Goal: Communication & Community: Answer question/provide support

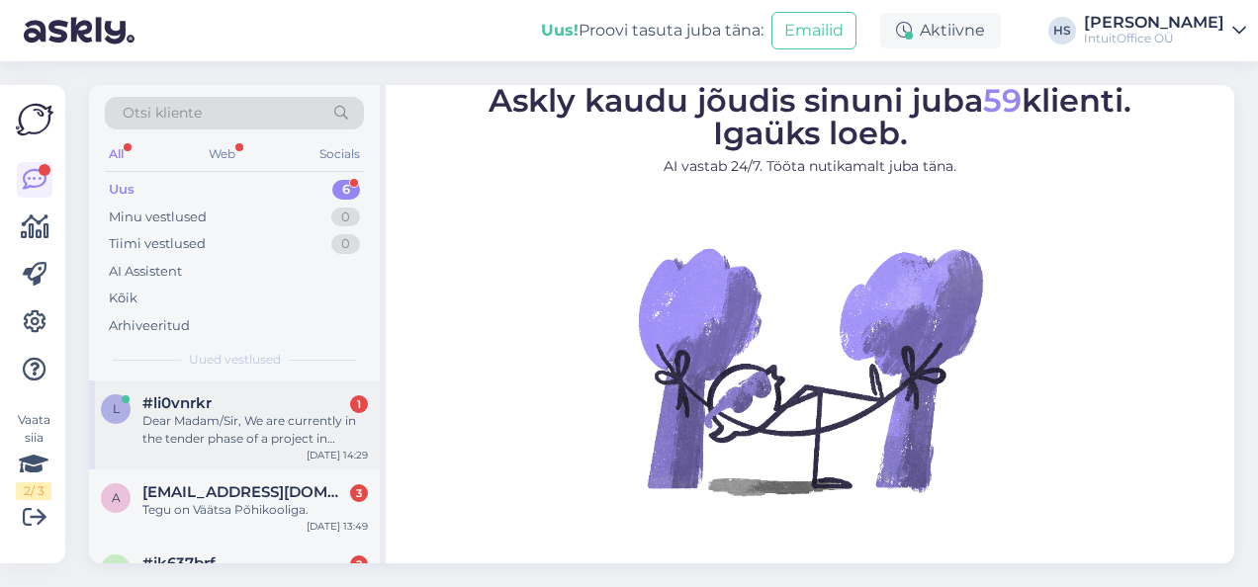
click at [222, 438] on div "Dear Madam/Sir, We are currently in the tender phase of a project in [GEOGRAPHI…" at bounding box center [254, 430] width 225 height 36
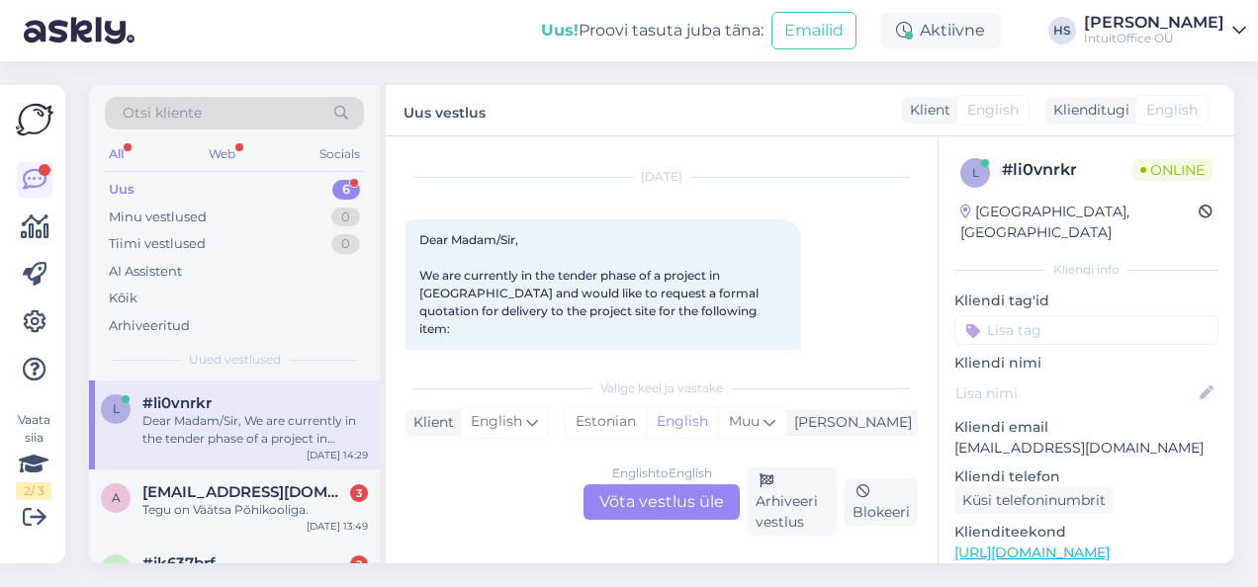
scroll to position [140, 0]
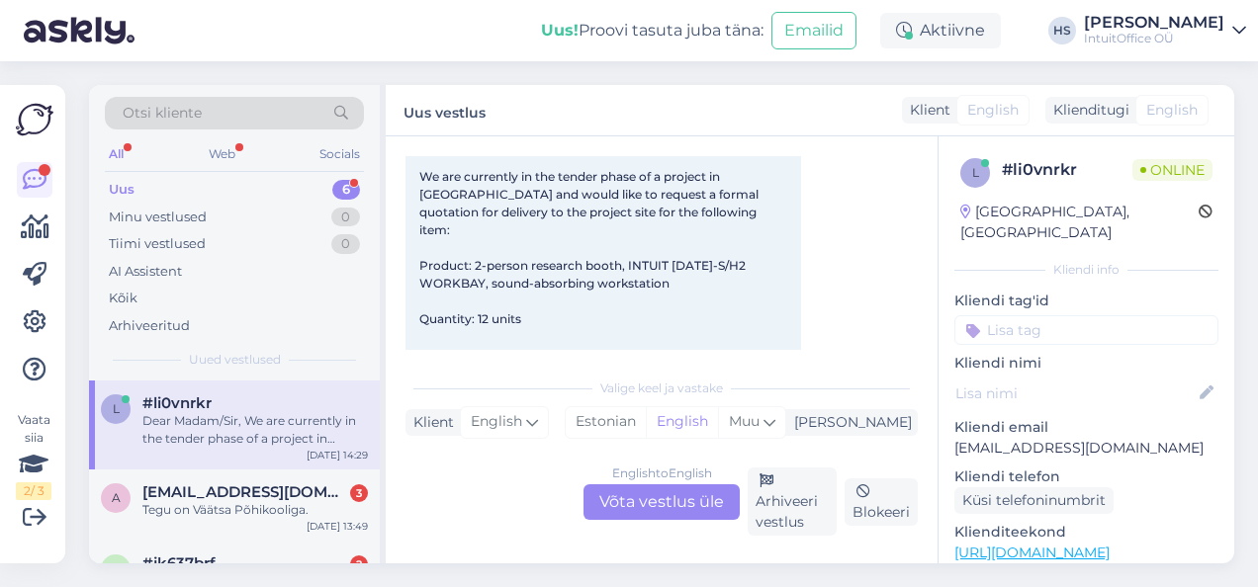
click at [651, 495] on div "English to English Võta vestlus üle" at bounding box center [661, 503] width 156 height 36
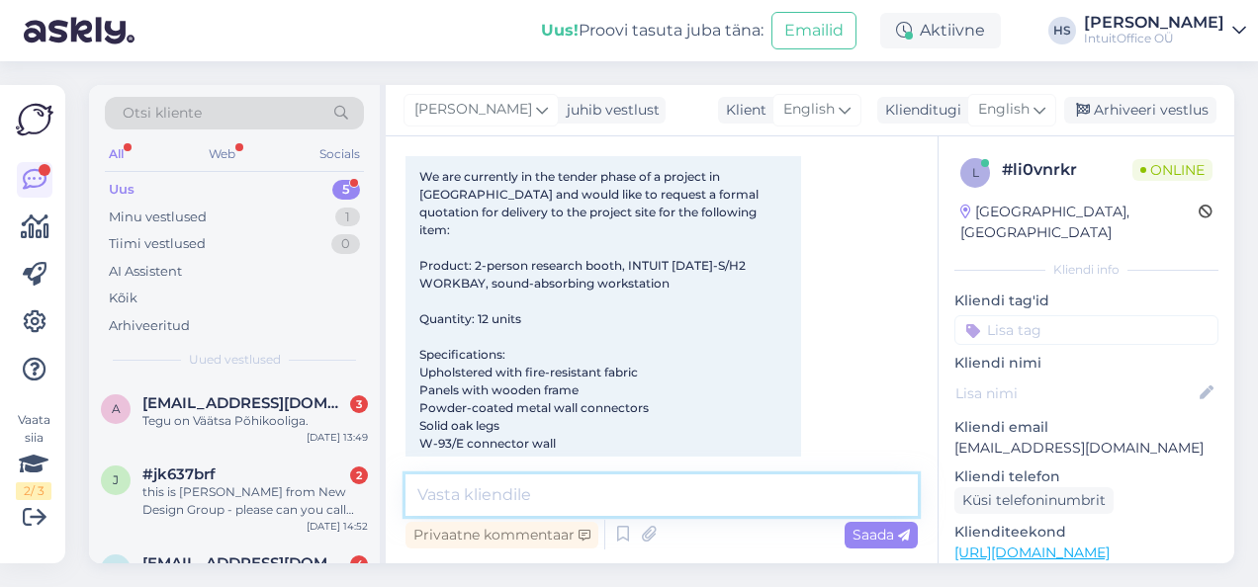
click at [500, 508] on textarea at bounding box center [661, 496] width 512 height 42
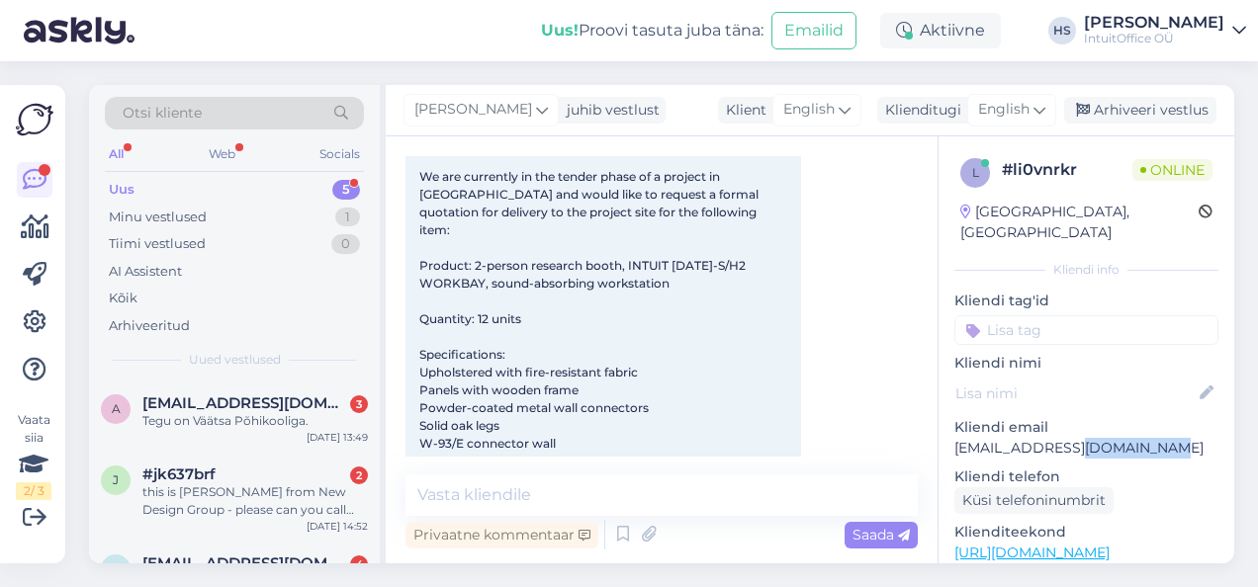
drag, startPoint x: 1139, startPoint y: 425, endPoint x: 1070, endPoint y: 427, distance: 69.2
click at [1070, 438] on p "[EMAIL_ADDRESS][DOMAIN_NAME]" at bounding box center [1086, 448] width 264 height 21
drag, startPoint x: 1070, startPoint y: 427, endPoint x: 1129, endPoint y: 449, distance: 63.2
click at [1129, 467] on p "Kliendi telefon" at bounding box center [1086, 477] width 264 height 21
drag, startPoint x: 1136, startPoint y: 429, endPoint x: 1072, endPoint y: 431, distance: 64.3
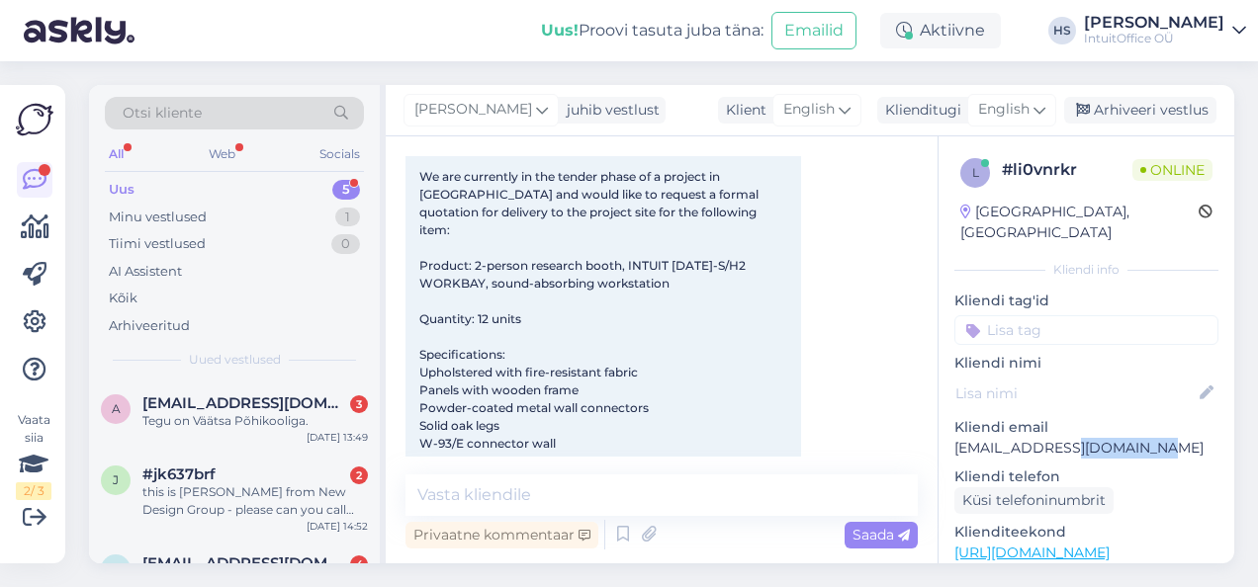
click at [1069, 438] on p "[EMAIL_ADDRESS][DOMAIN_NAME]" at bounding box center [1086, 448] width 264 height 21
copy p "fejerbalzrt"
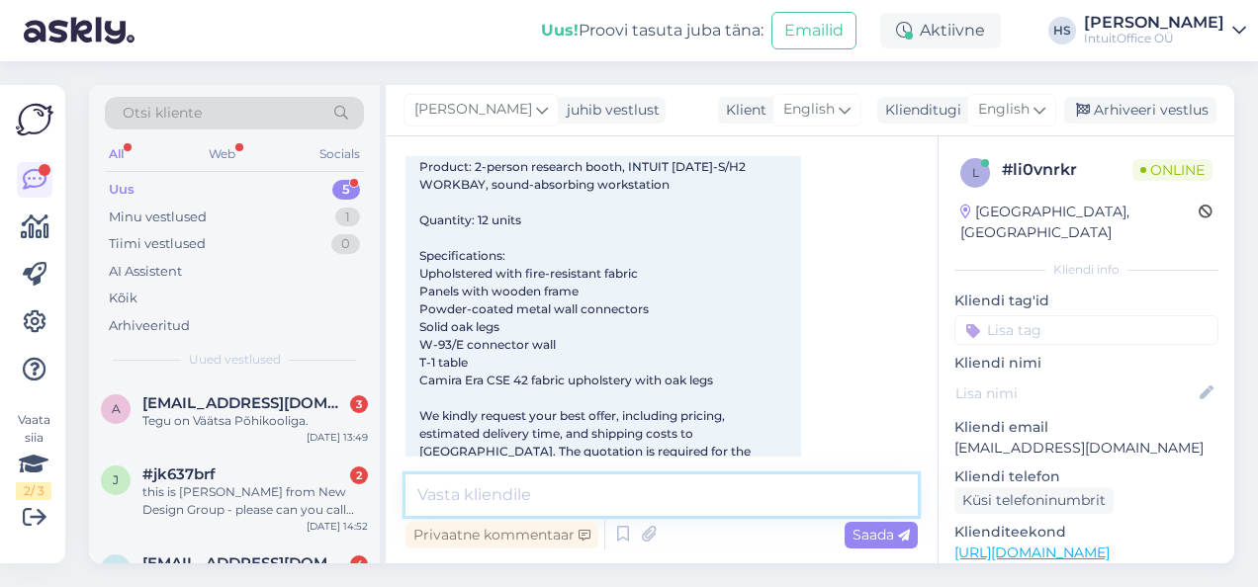
click at [461, 494] on textarea at bounding box center [661, 496] width 512 height 42
paste textarea "Hello! Thank you very much for your inquiry! My colleague will email you a quot…"
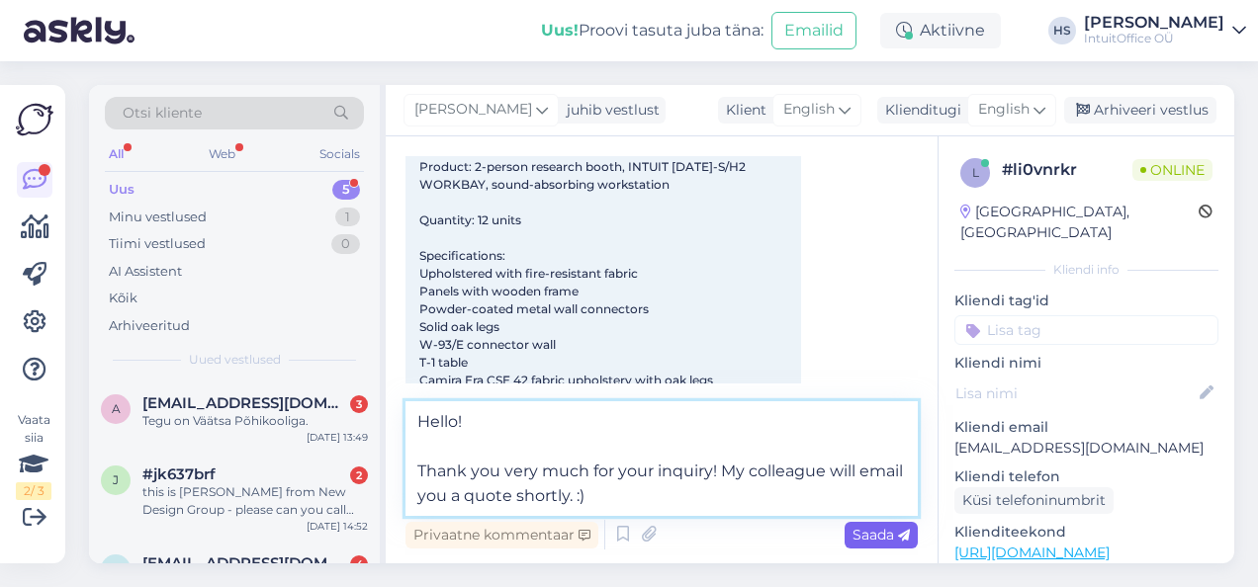
type textarea "Hello! Thank you very much for your inquiry! My colleague will email you a quot…"
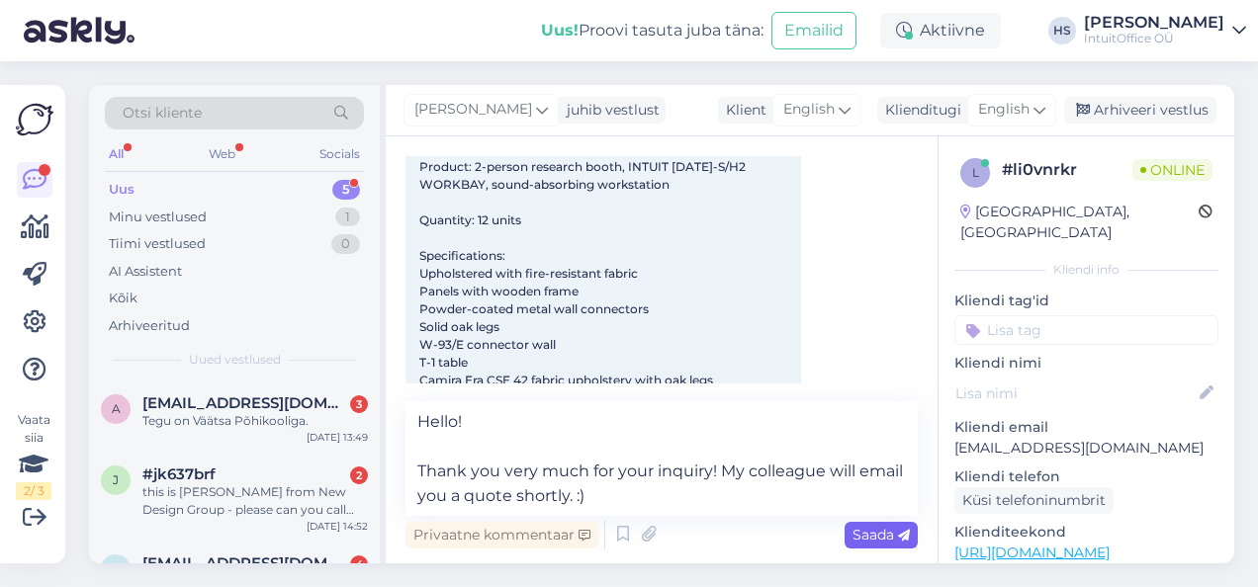
click at [858, 524] on div "Saada" at bounding box center [880, 535] width 73 height 27
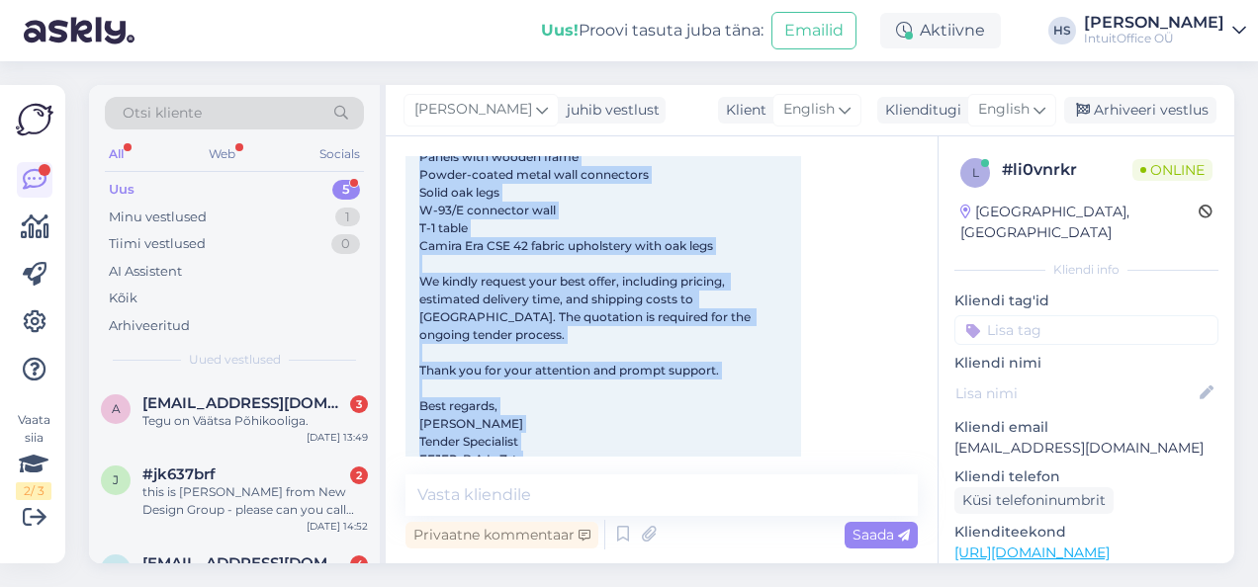
scroll to position [540, 0]
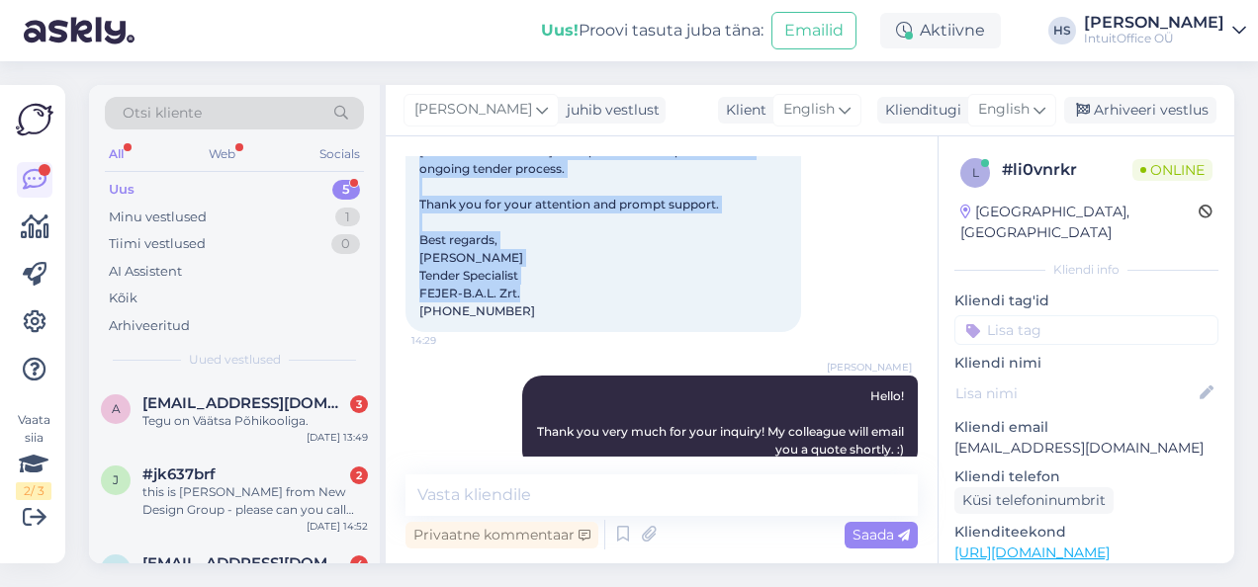
drag, startPoint x: 417, startPoint y: 231, endPoint x: 532, endPoint y: 287, distance: 127.4
click at [532, 287] on div "Dear Madam/Sir, We are currently in the tender phase of a project in [GEOGRAPHI…" at bounding box center [603, 26] width 396 height 611
copy span "Dear Madam/Sir, We are currently in the tender phase of a project in [GEOGRAPHI…"
drag, startPoint x: 1172, startPoint y: 426, endPoint x: 951, endPoint y: 426, distance: 220.5
click at [951, 426] on div "l # li0vnrkr Online [GEOGRAPHIC_DATA], [GEOGRAPHIC_DATA] Kliendi info Kliendi t…" at bounding box center [1086, 553] width 296 height 834
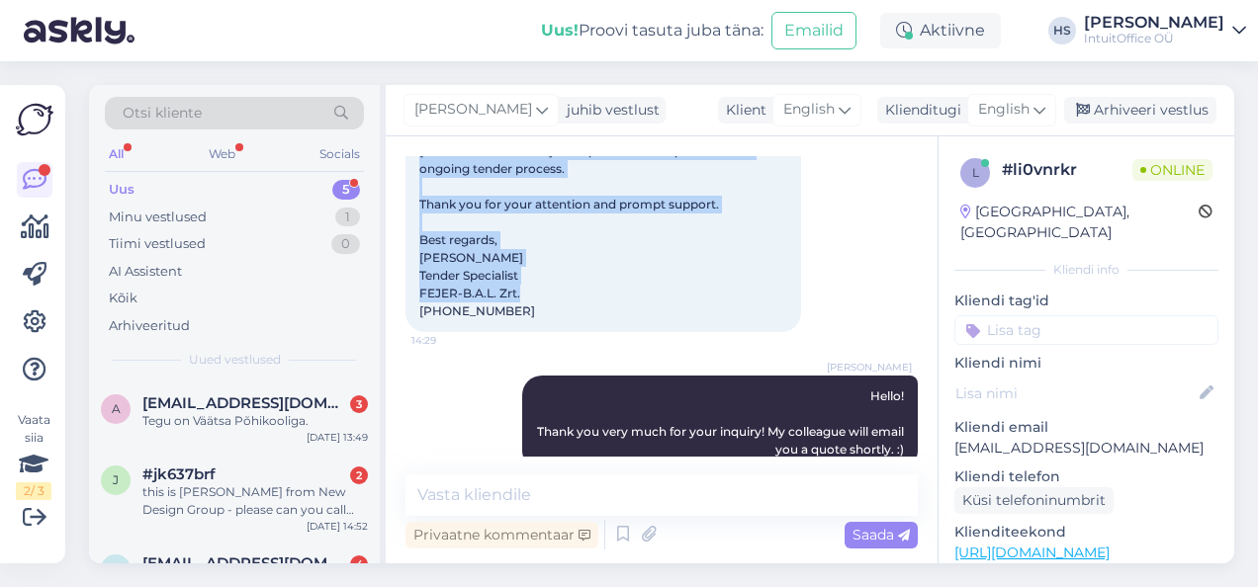
copy p "[EMAIL_ADDRESS][DOMAIN_NAME]"
